Goal: Information Seeking & Learning: Learn about a topic

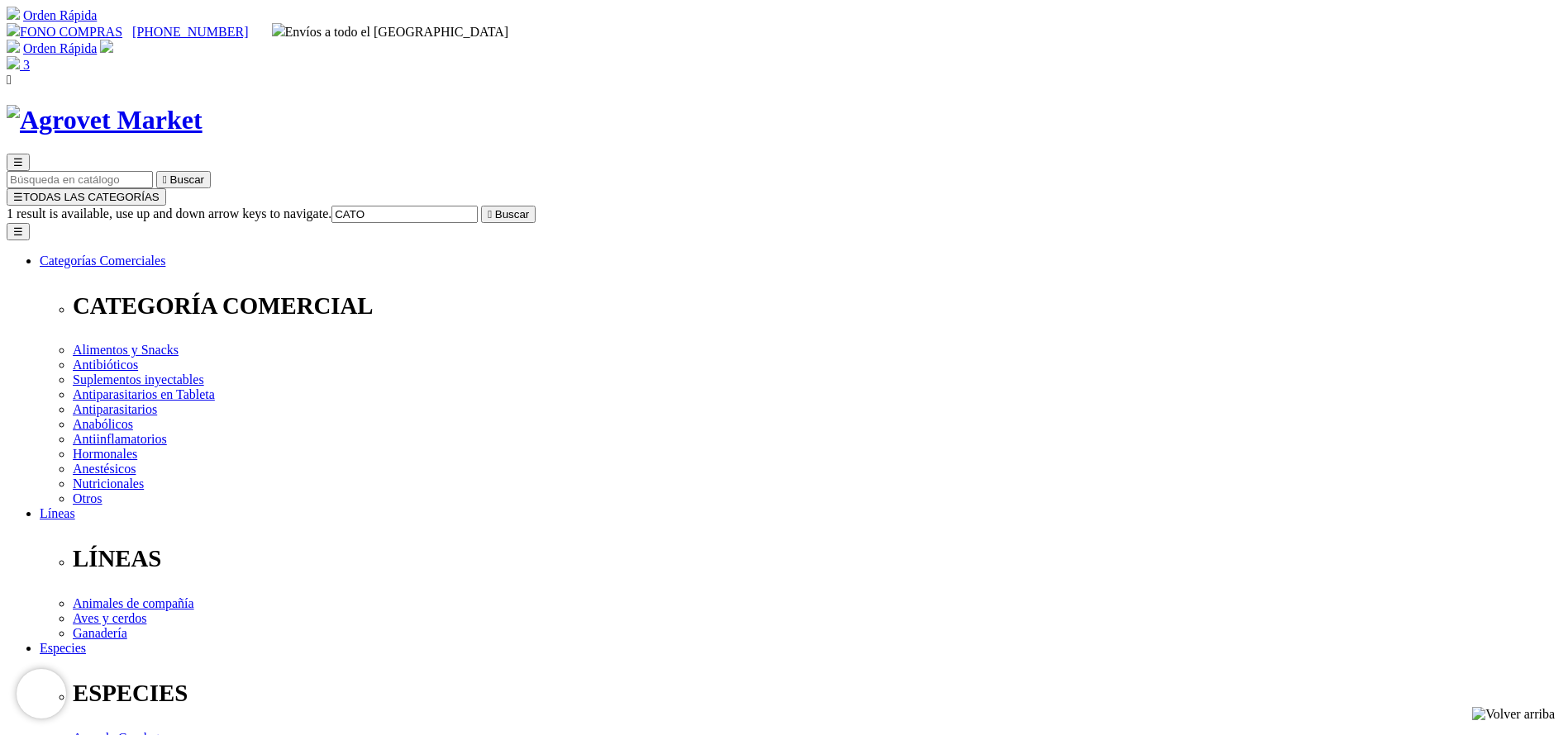
type input "CATO"
click at [481, 206] on button " Buscar" at bounding box center [508, 214] width 54 height 18
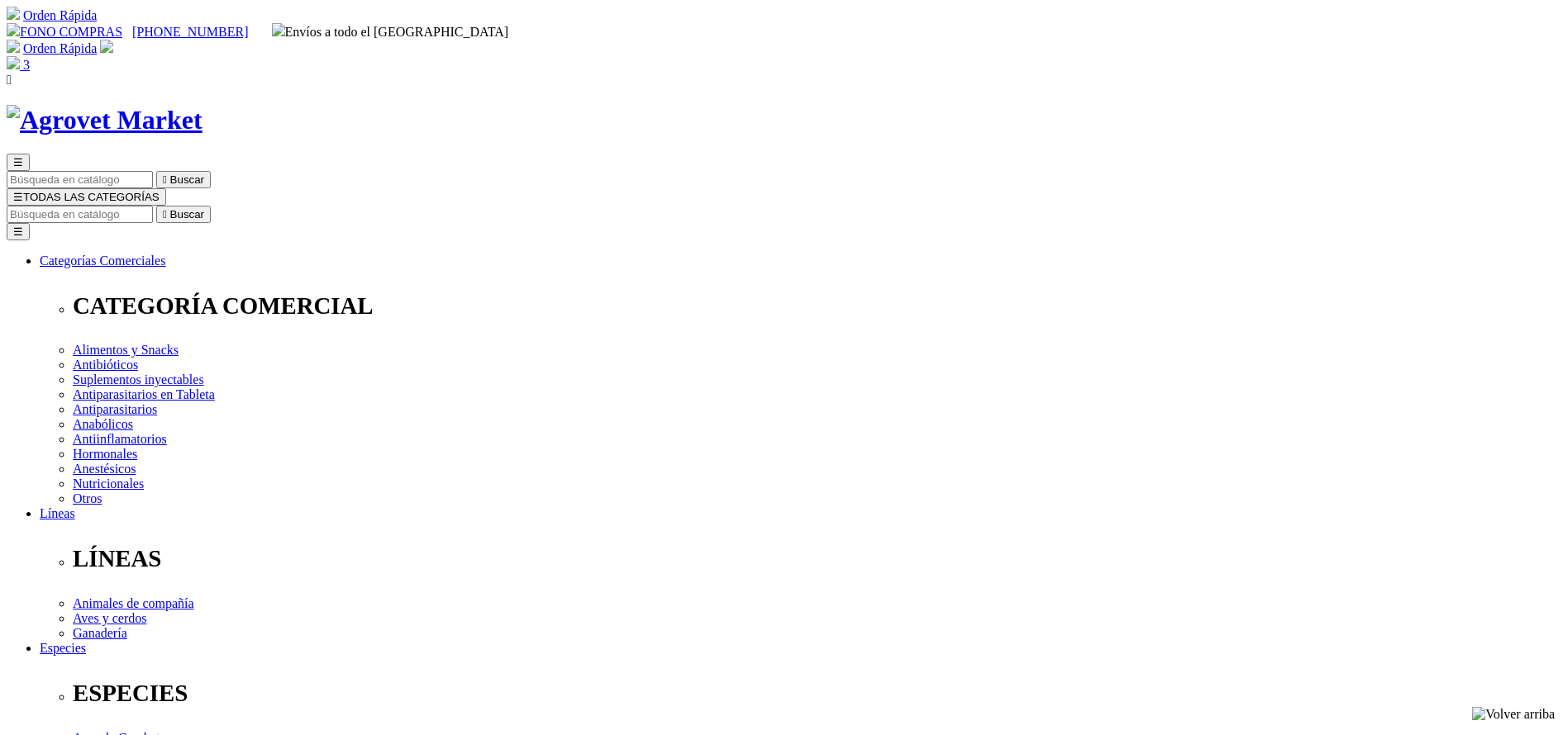
copy div "Catofos® B9+B12"
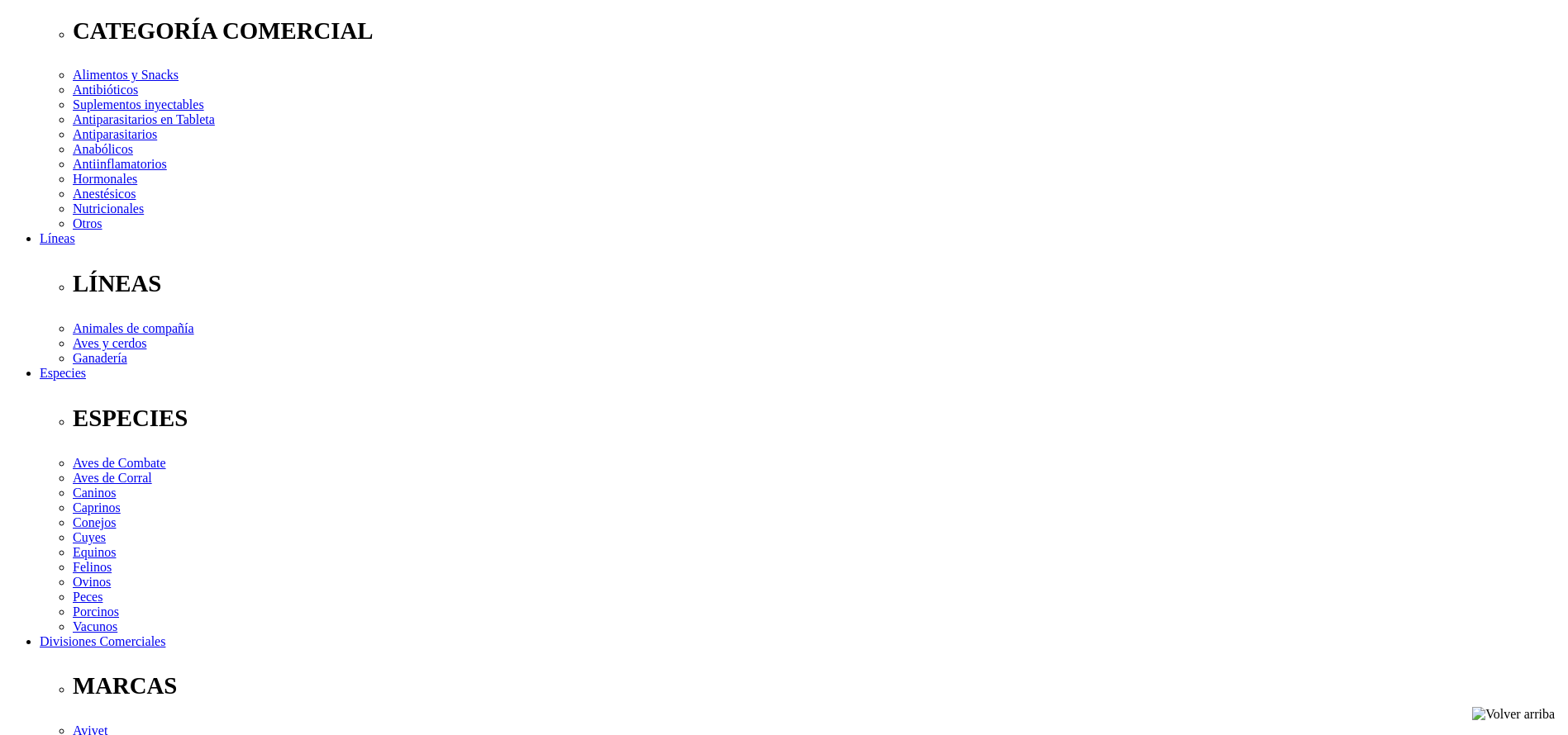
scroll to position [619, 0]
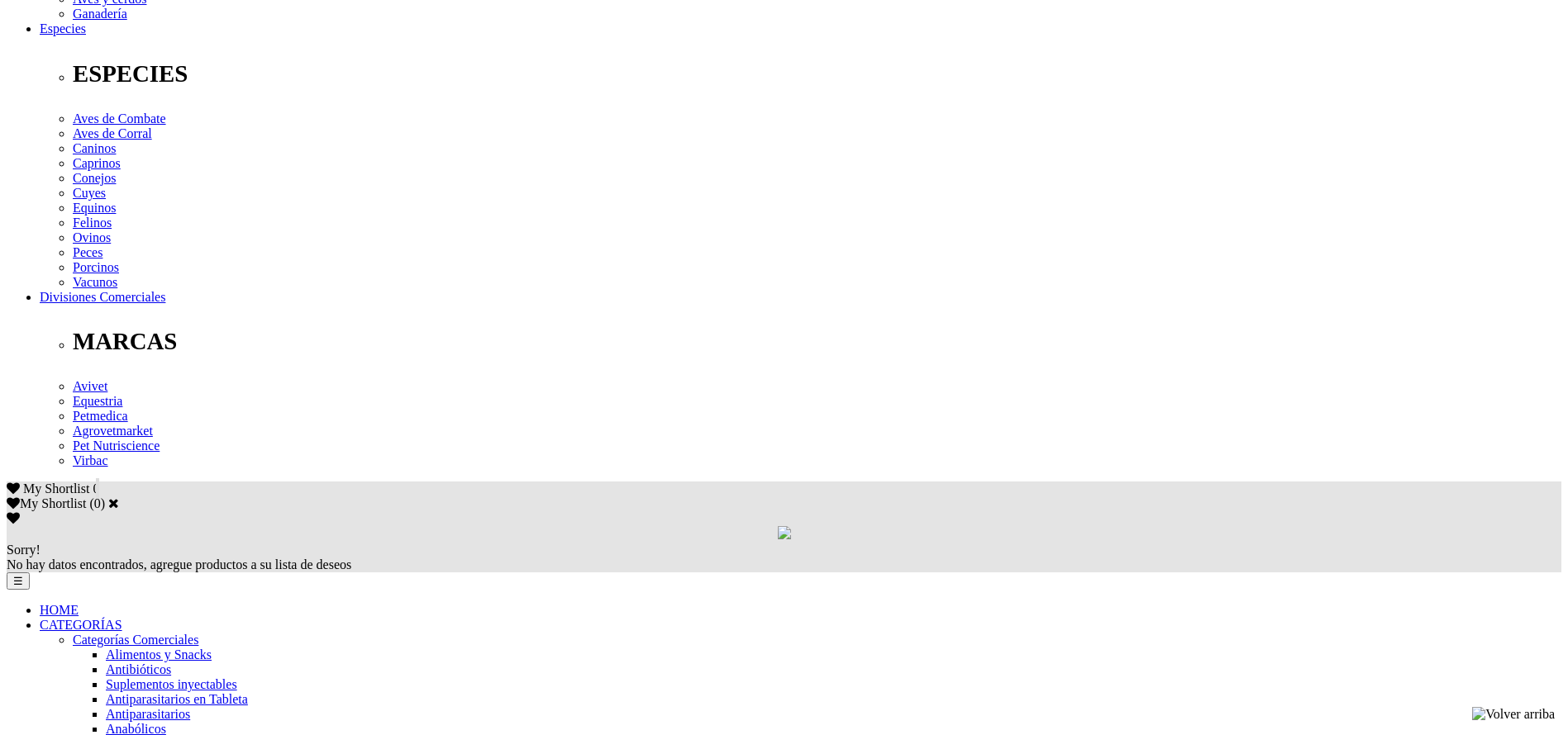
copy div "Cuando se requiere la suplementación de fósforo para mejorar la condición anima…"
